Goal: Task Accomplishment & Management: Complete application form

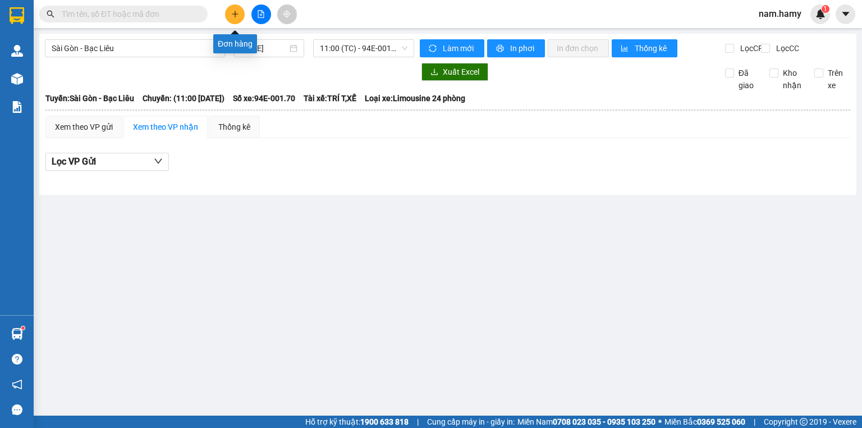
click at [232, 15] on icon "plus" at bounding box center [235, 14] width 8 height 8
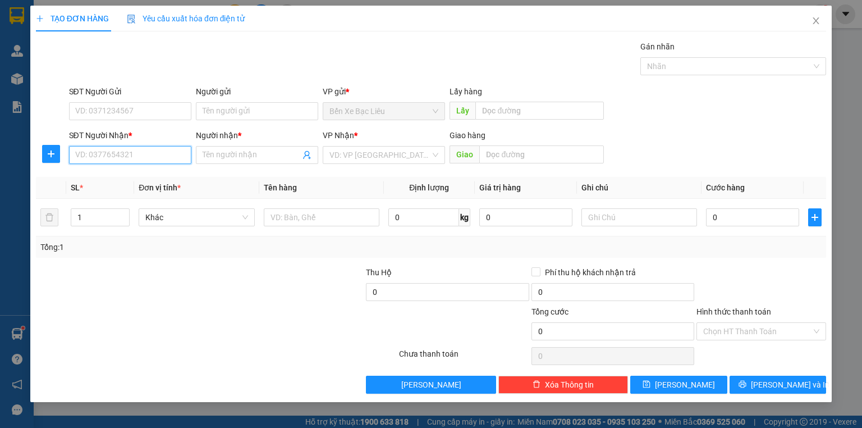
click at [177, 156] on input "SĐT Người Nhận *" at bounding box center [130, 155] width 122 height 18
type input "0947922982"
click at [97, 175] on div "0947922982 - SUMI" at bounding box center [130, 177] width 109 height 12
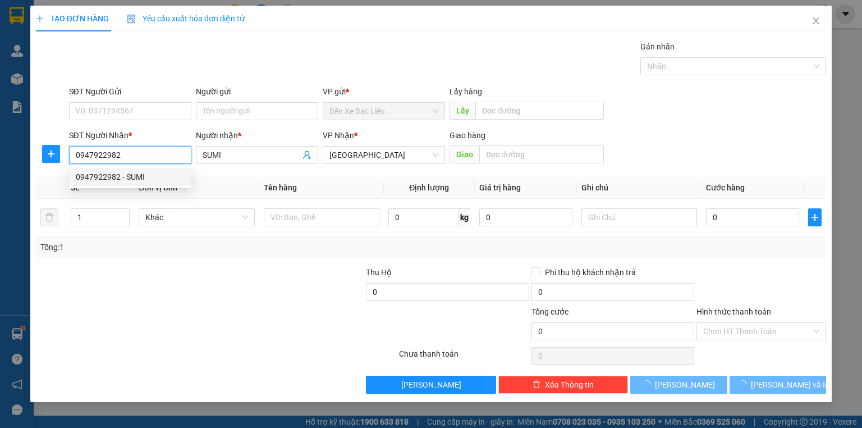
type input "SUMI"
type input "30.000"
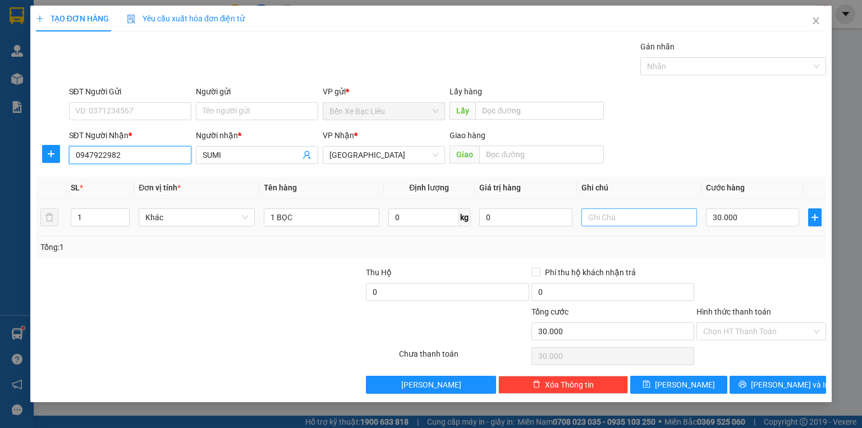
type input "0947922982"
click at [673, 217] on input "text" at bounding box center [639, 217] width 116 height 18
type input "TT"
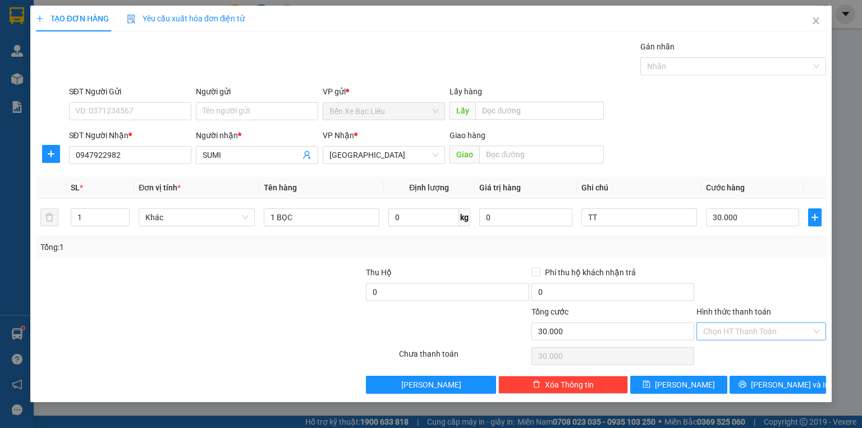
click at [765, 324] on input "Hình thức thanh toán" at bounding box center [757, 331] width 108 height 17
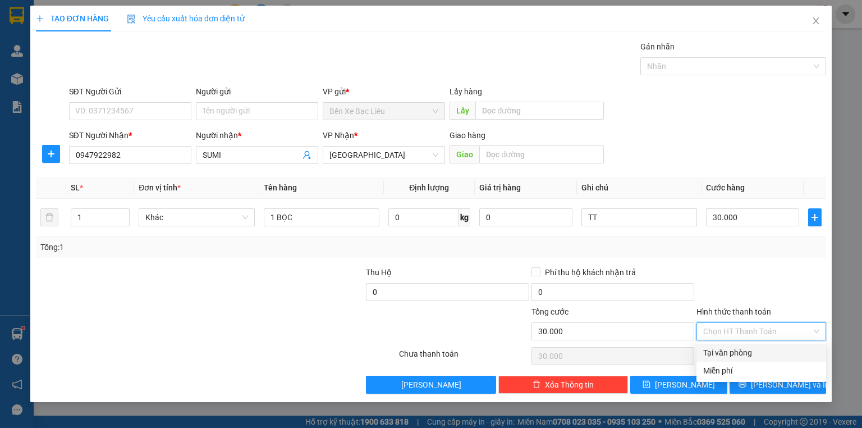
click at [764, 352] on div "Tại văn phòng" at bounding box center [761, 352] width 116 height 12
type input "0"
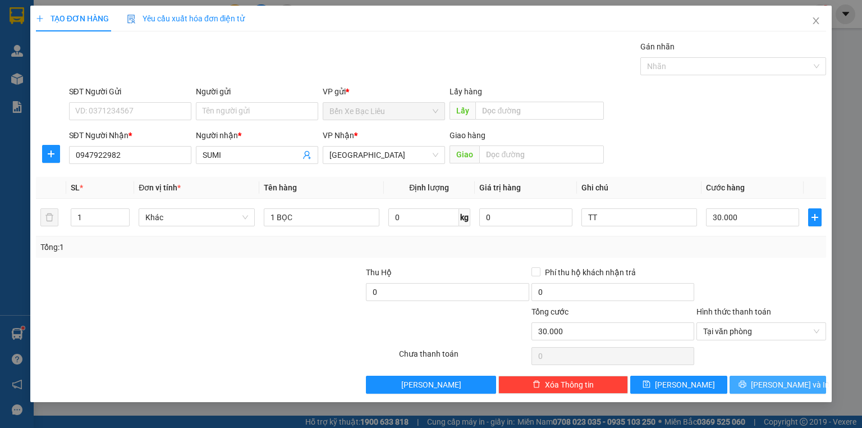
click at [776, 381] on span "[PERSON_NAME] và In" at bounding box center [790, 384] width 79 height 12
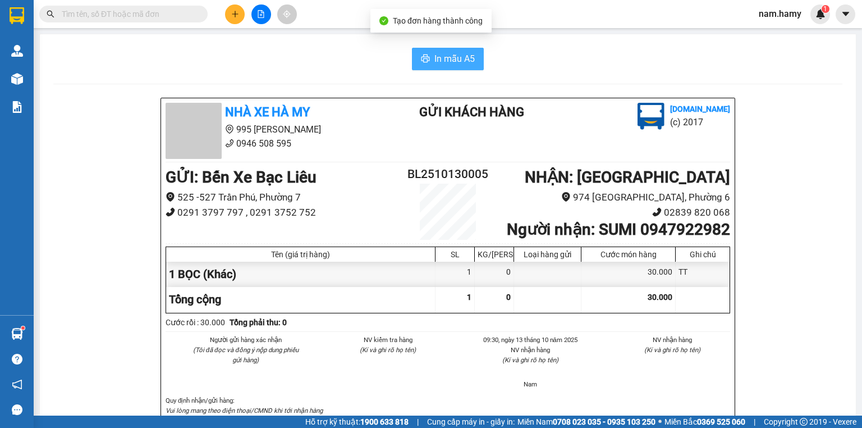
click at [443, 64] on button "In mẫu A5" at bounding box center [448, 59] width 72 height 22
